Goal: Browse casually

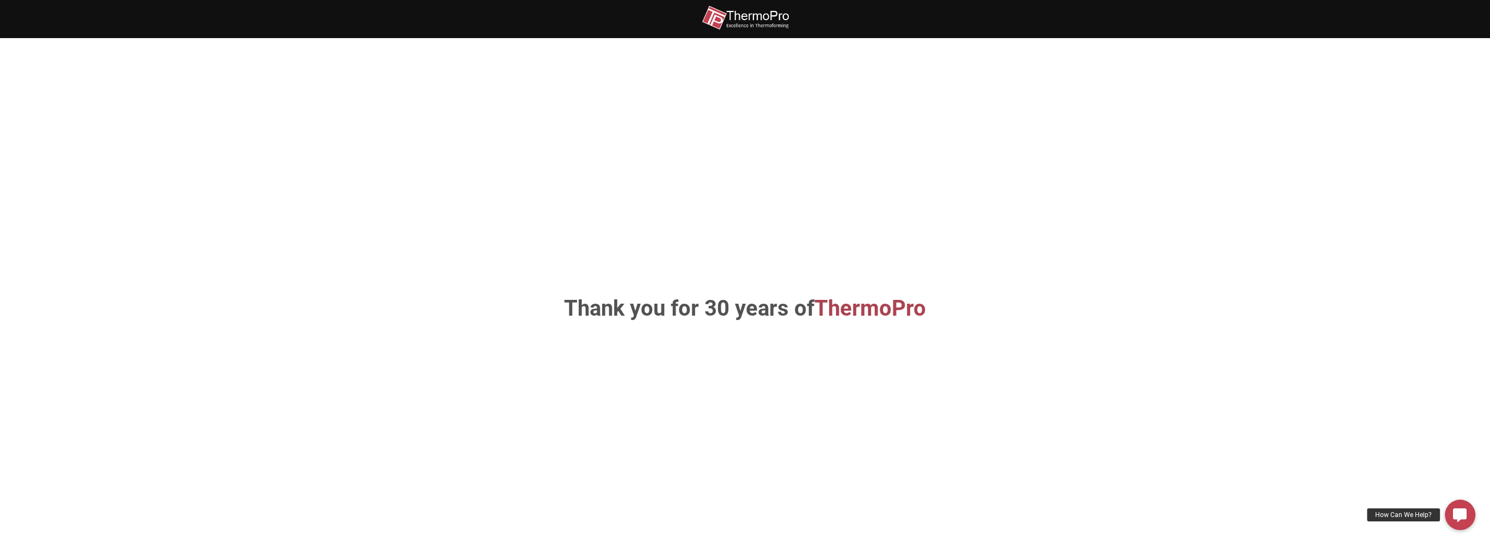
click at [760, 260] on div "Thank you for 30 years of ThermoPro" at bounding box center [745, 309] width 621 height 476
click at [880, 311] on span "ThermoPro" at bounding box center [870, 309] width 112 height 26
click at [676, 293] on div "Thank you for 30 years of ThermoPro" at bounding box center [745, 309] width 621 height 476
click at [640, 315] on h1 "Thank you for 30 years of ThermoPro" at bounding box center [744, 309] width 571 height 22
click at [758, 23] on img at bounding box center [745, 17] width 87 height 24
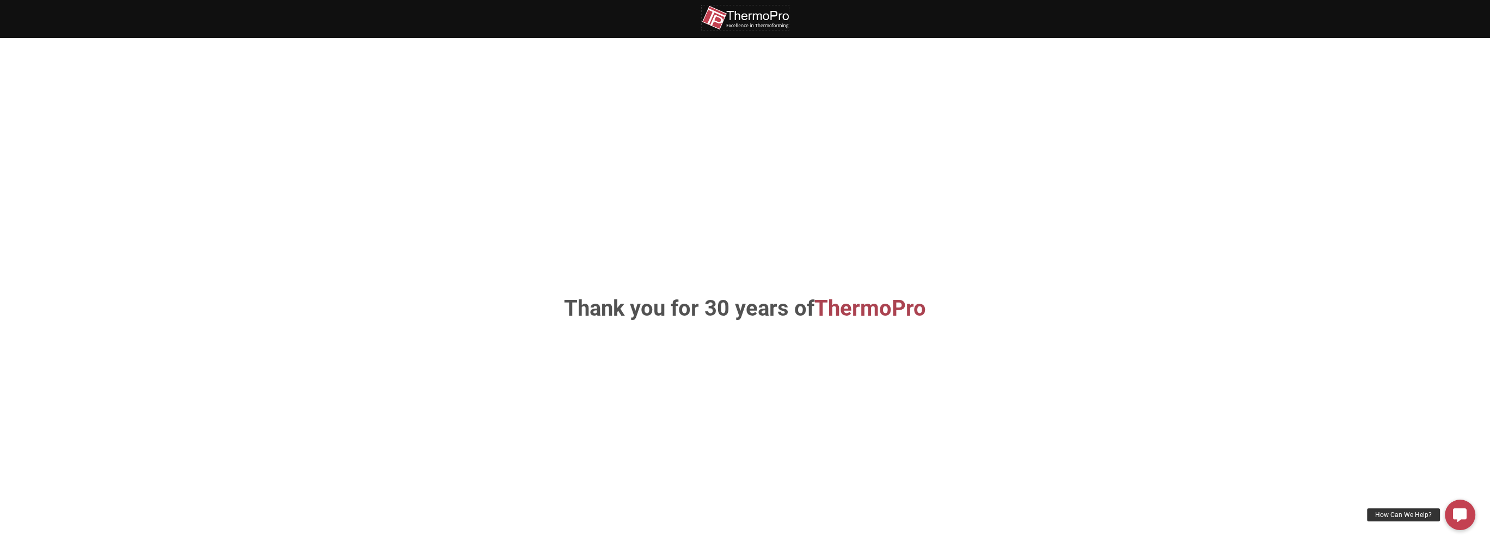
click at [758, 23] on img at bounding box center [745, 17] width 87 height 24
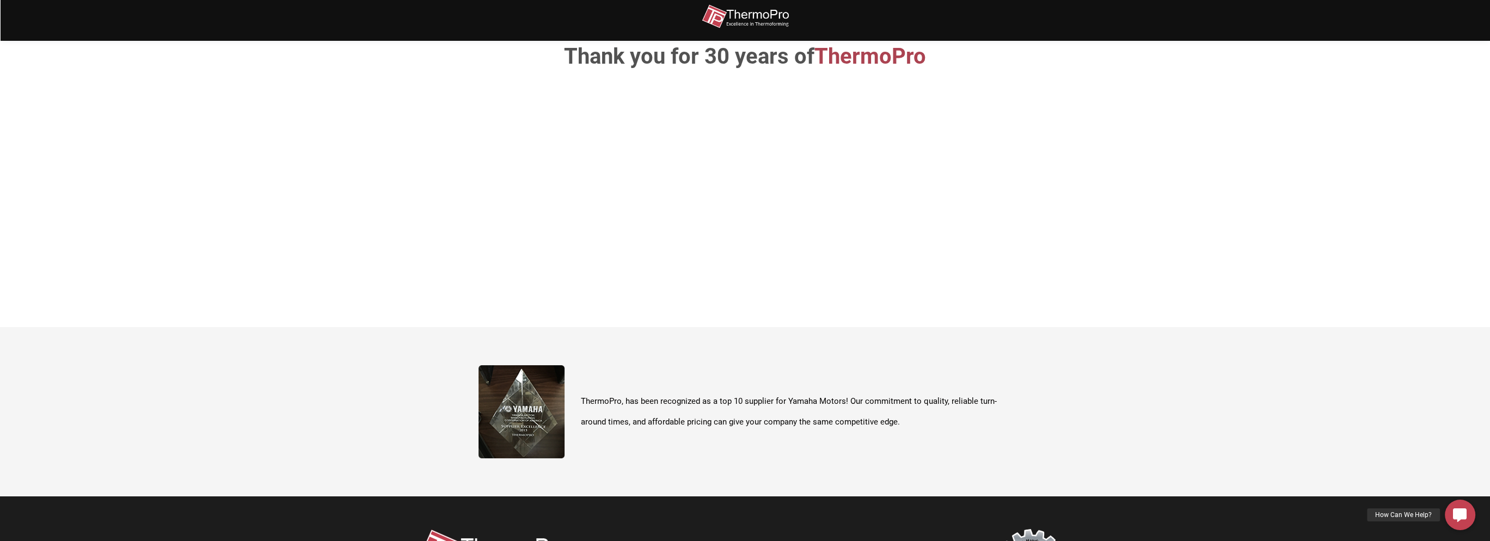
scroll to position [385, 0]
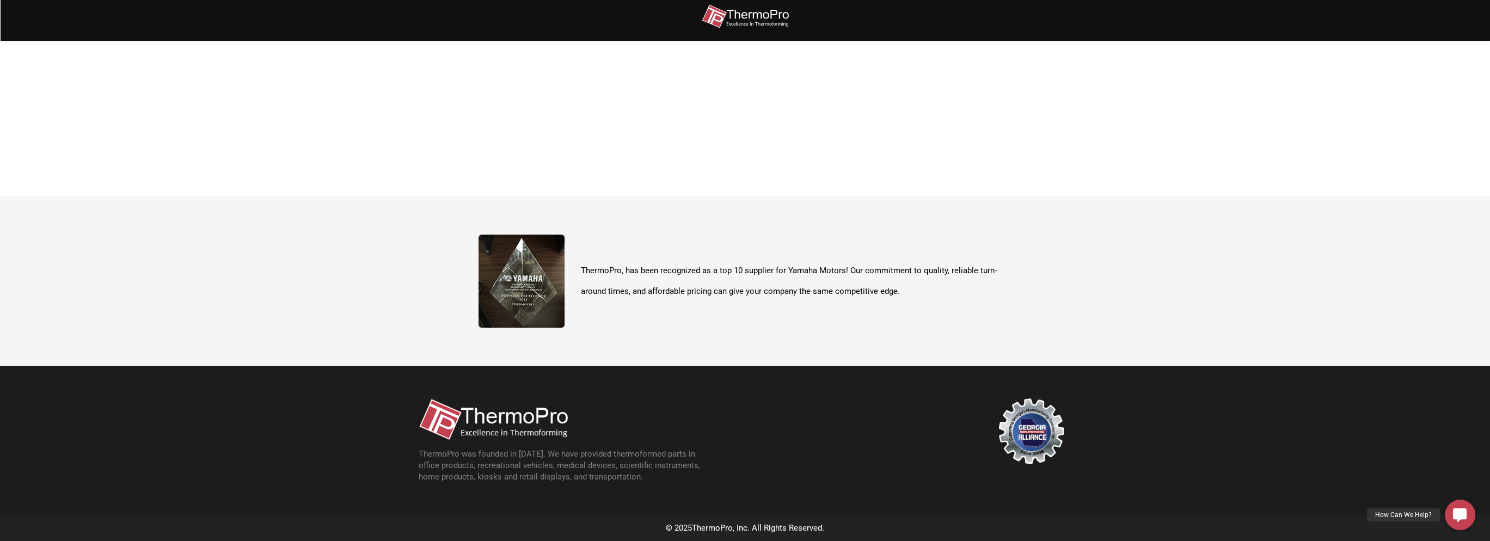
click at [810, 272] on p "ThermoPro, has been recognized as a top 10 supplier for Yamaha Motors! Our comm…" at bounding box center [796, 281] width 431 height 41
drag, startPoint x: 905, startPoint y: 259, endPoint x: 1152, endPoint y: 231, distance: 248.7
click at [954, 256] on div "ThermoPro, has been recognized as a top 10 supplier for Yamaha Motors! Our comm…" at bounding box center [744, 281] width 533 height 93
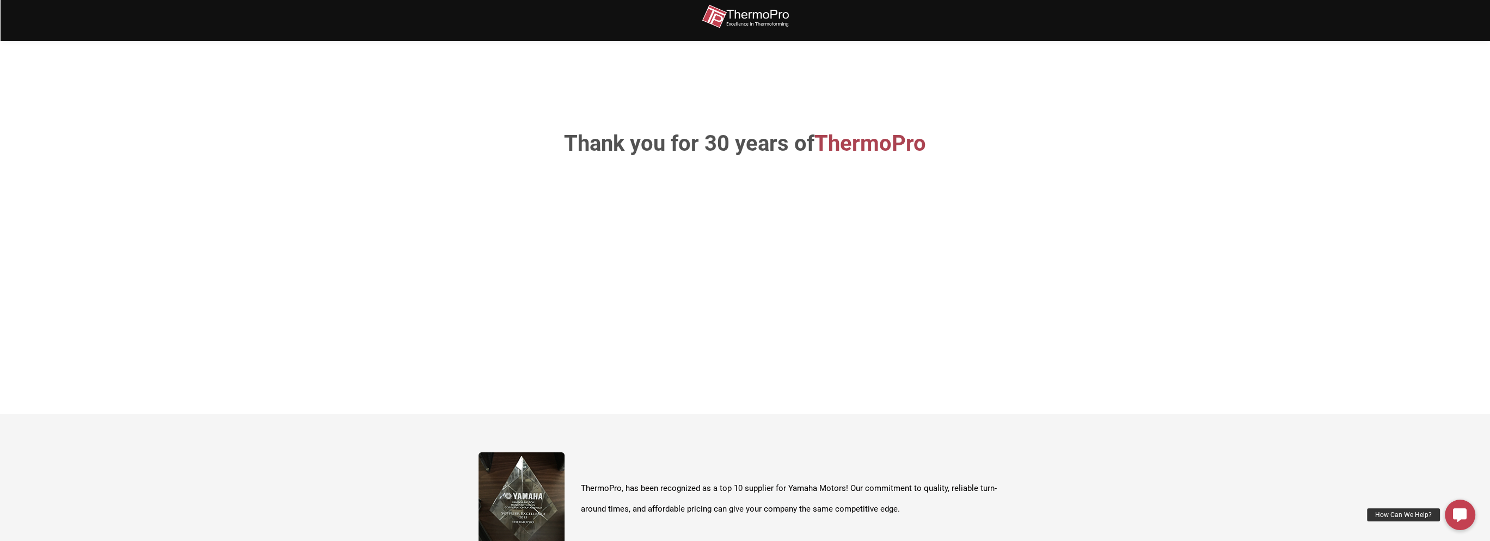
drag, startPoint x: 1000, startPoint y: 198, endPoint x: 999, endPoint y: 204, distance: 6.2
click at [999, 202] on div "Thank you for 30 years of ThermoPro" at bounding box center [745, 144] width 621 height 476
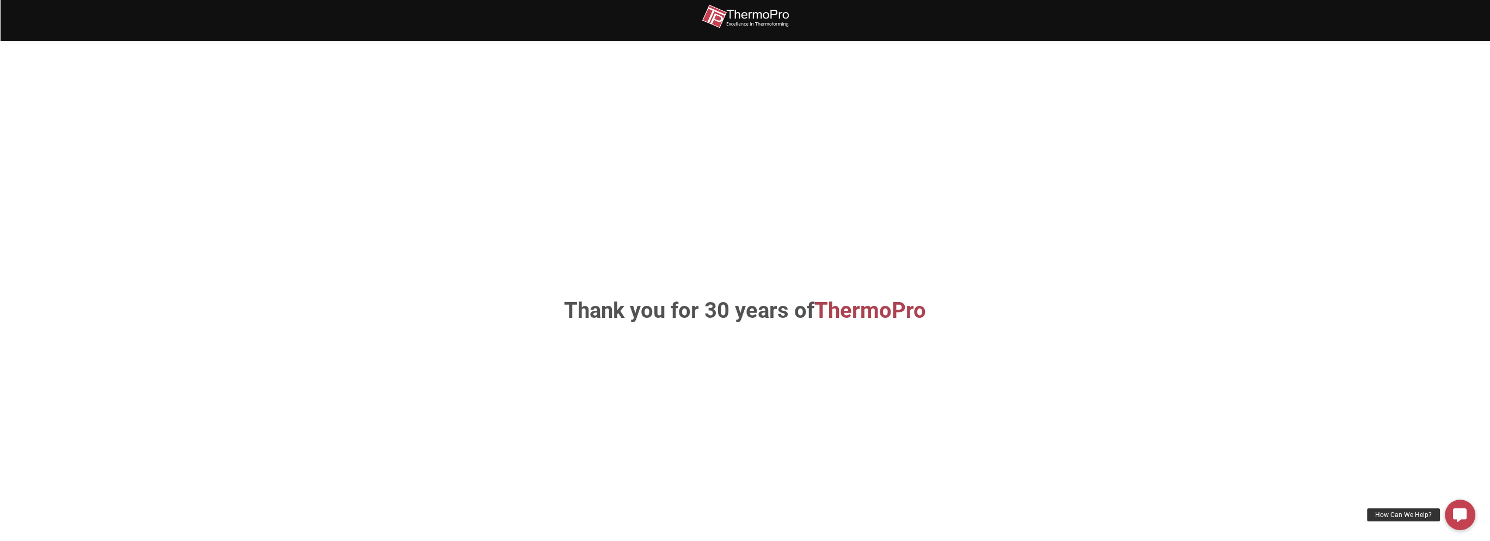
scroll to position [0, 0]
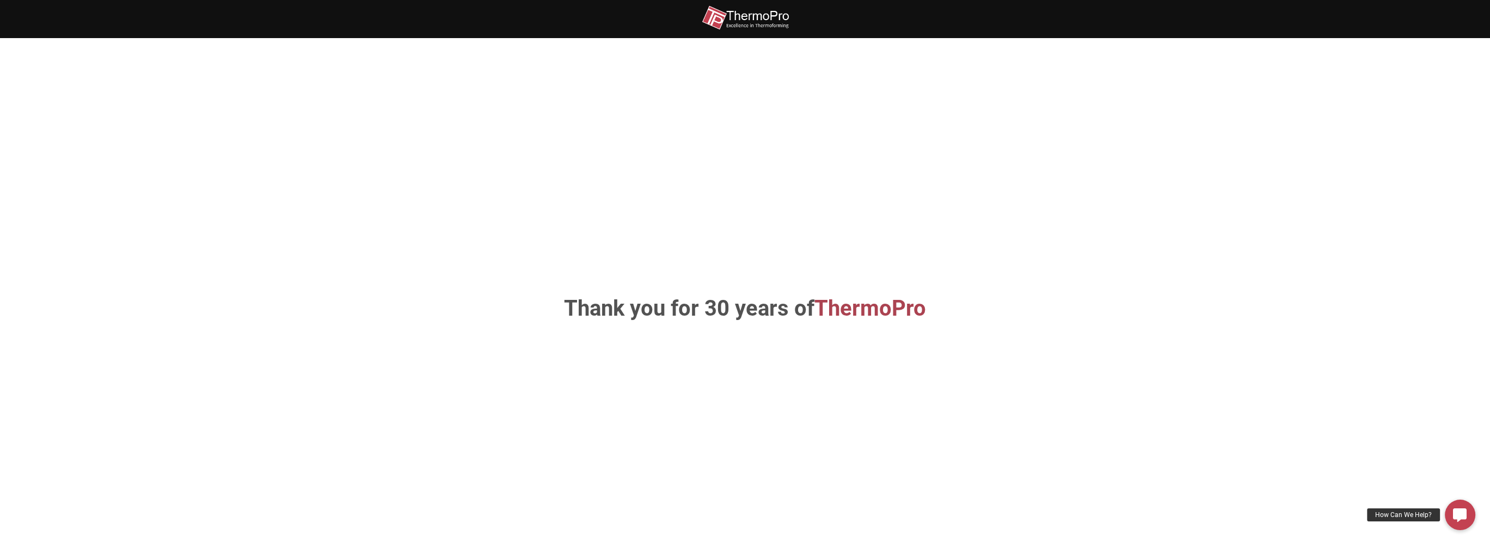
click at [743, 26] on img at bounding box center [745, 17] width 87 height 24
